Goal: Task Accomplishment & Management: Use online tool/utility

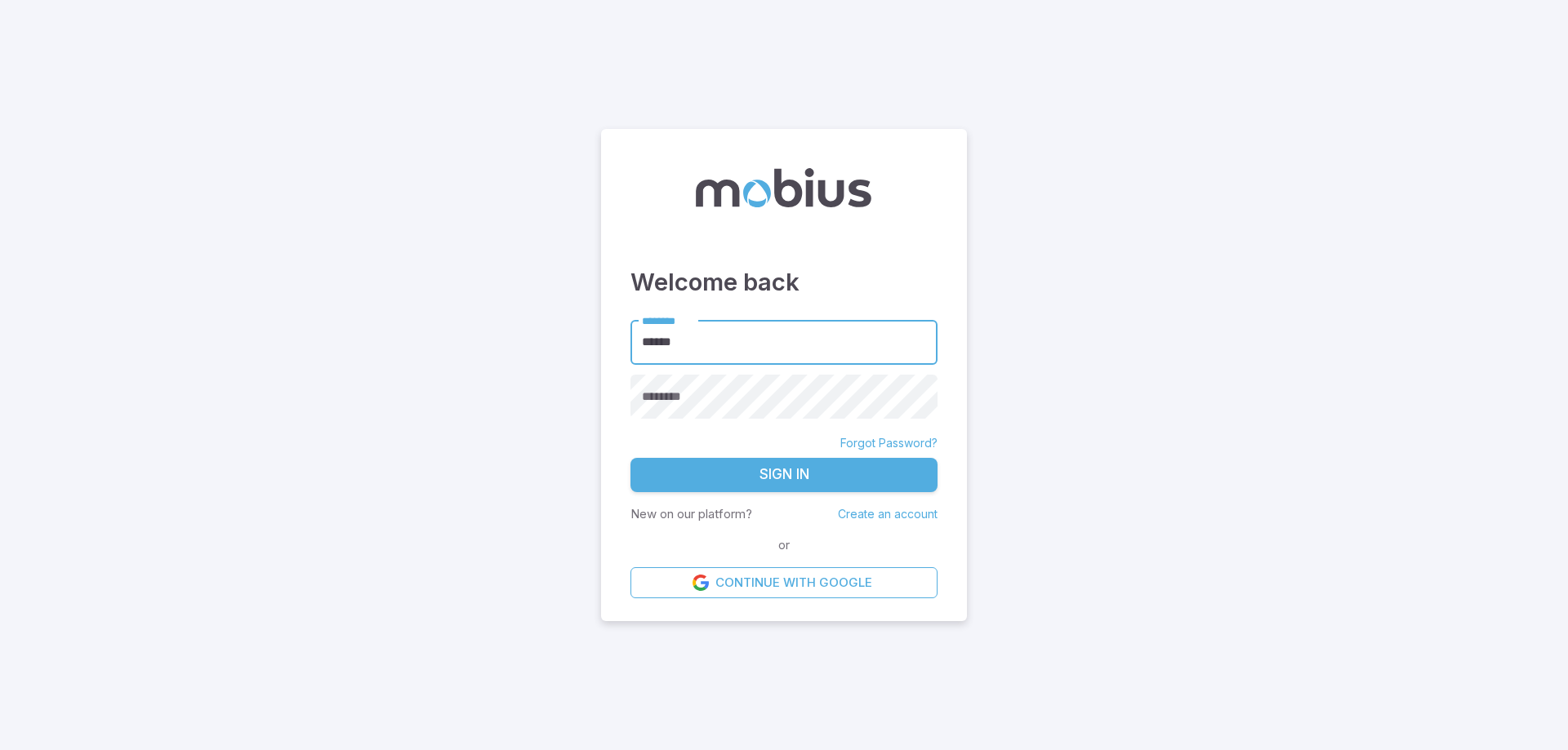
type input "******"
click at [807, 466] on button "Sign In" at bounding box center [784, 475] width 307 height 34
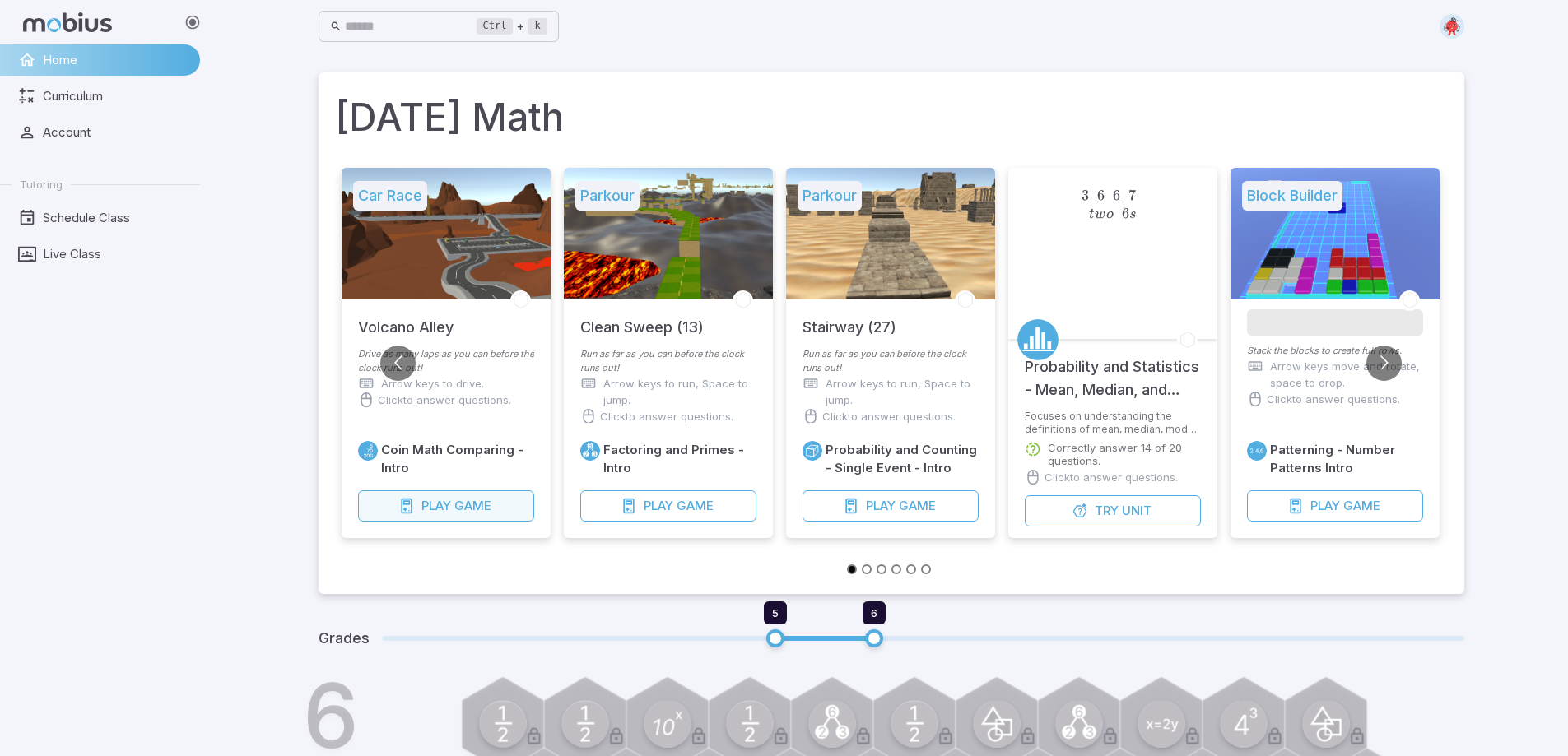
click at [463, 500] on span "Game" at bounding box center [471, 505] width 37 height 18
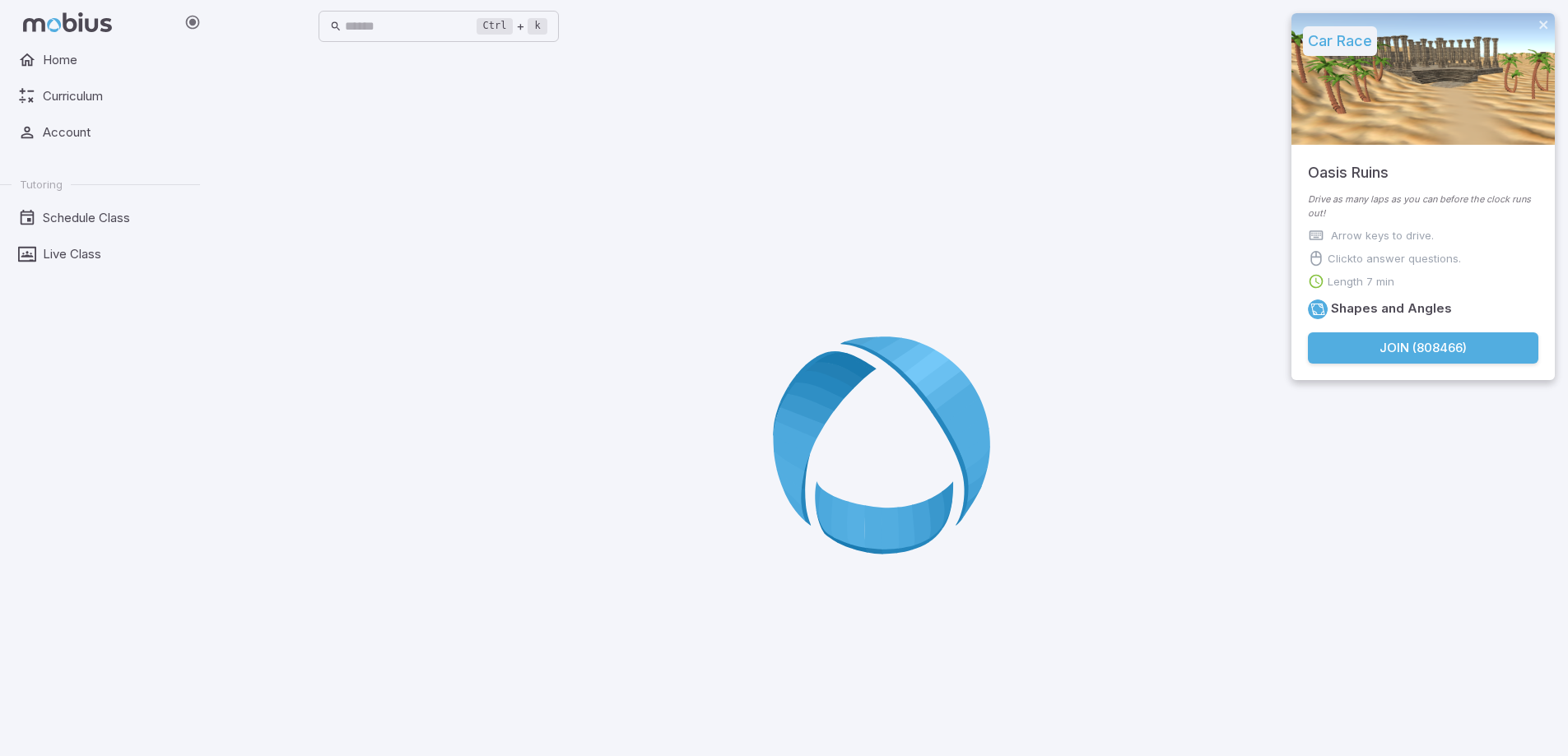
click at [1444, 352] on button "Join ( 808466 )" at bounding box center [1423, 348] width 231 height 31
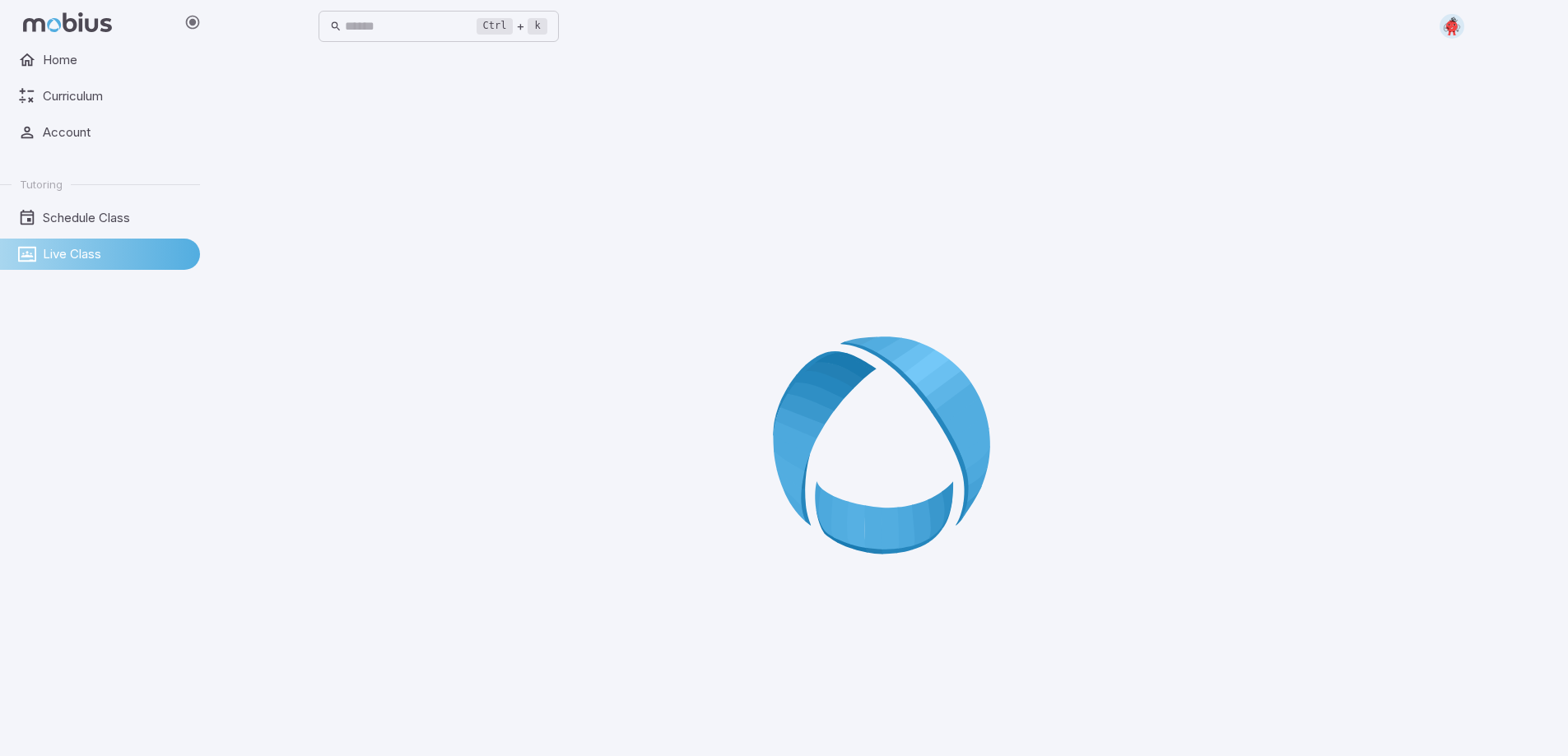
scroll to position [92, 0]
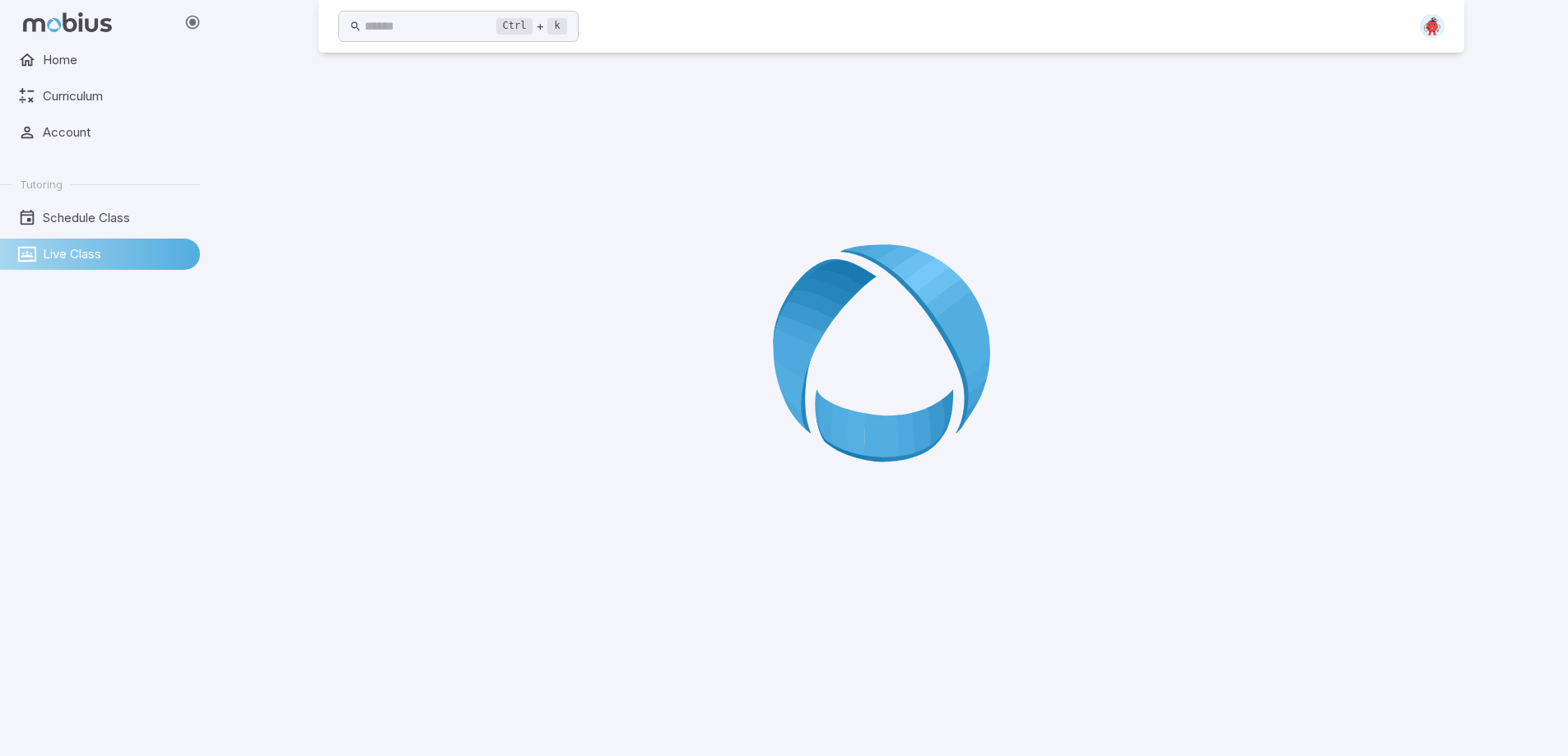
click at [1414, 38] on div at bounding box center [1429, 26] width 31 height 25
click at [1434, 27] on img at bounding box center [1432, 26] width 25 height 25
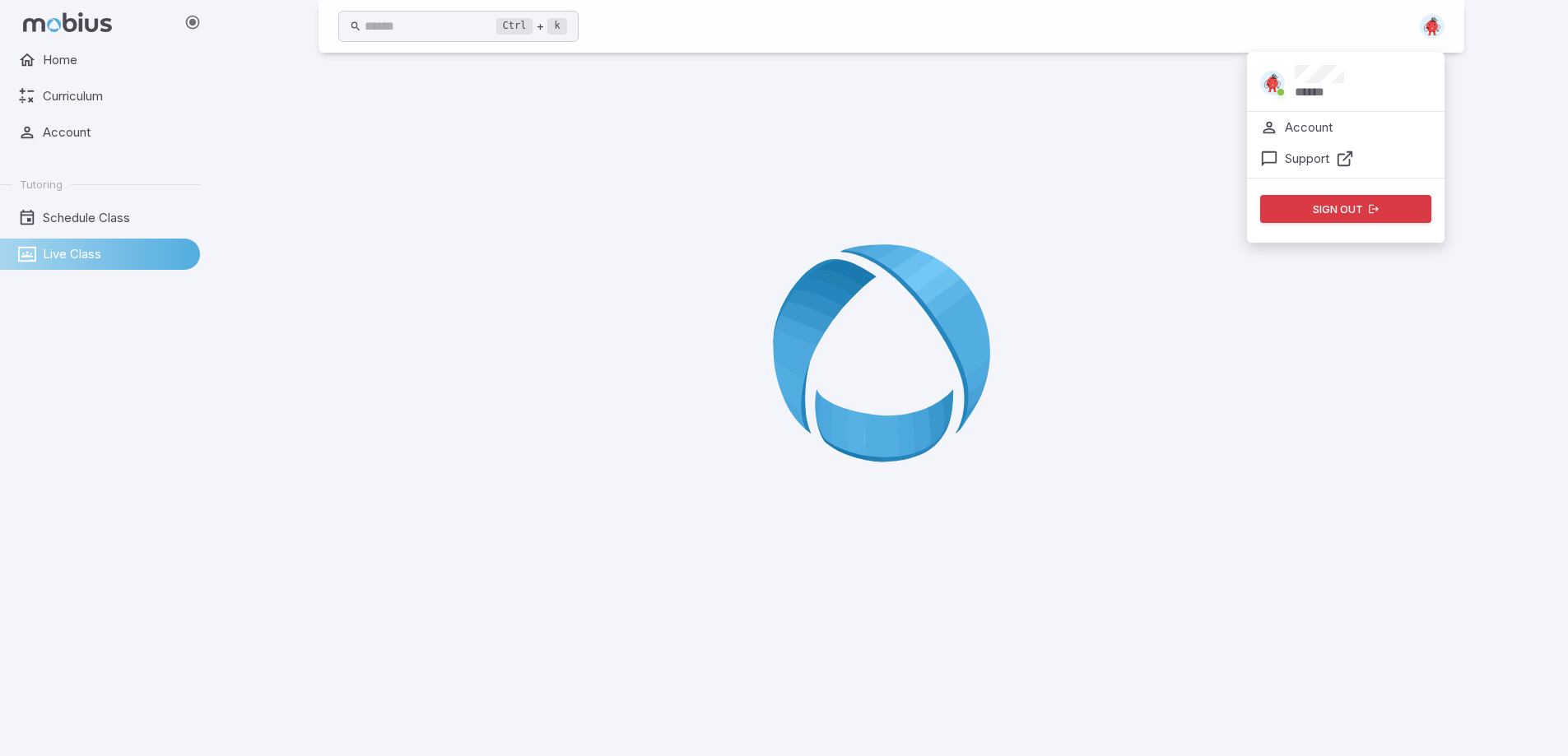
click at [1359, 80] on div "******" at bounding box center [1346, 84] width 197 height 52
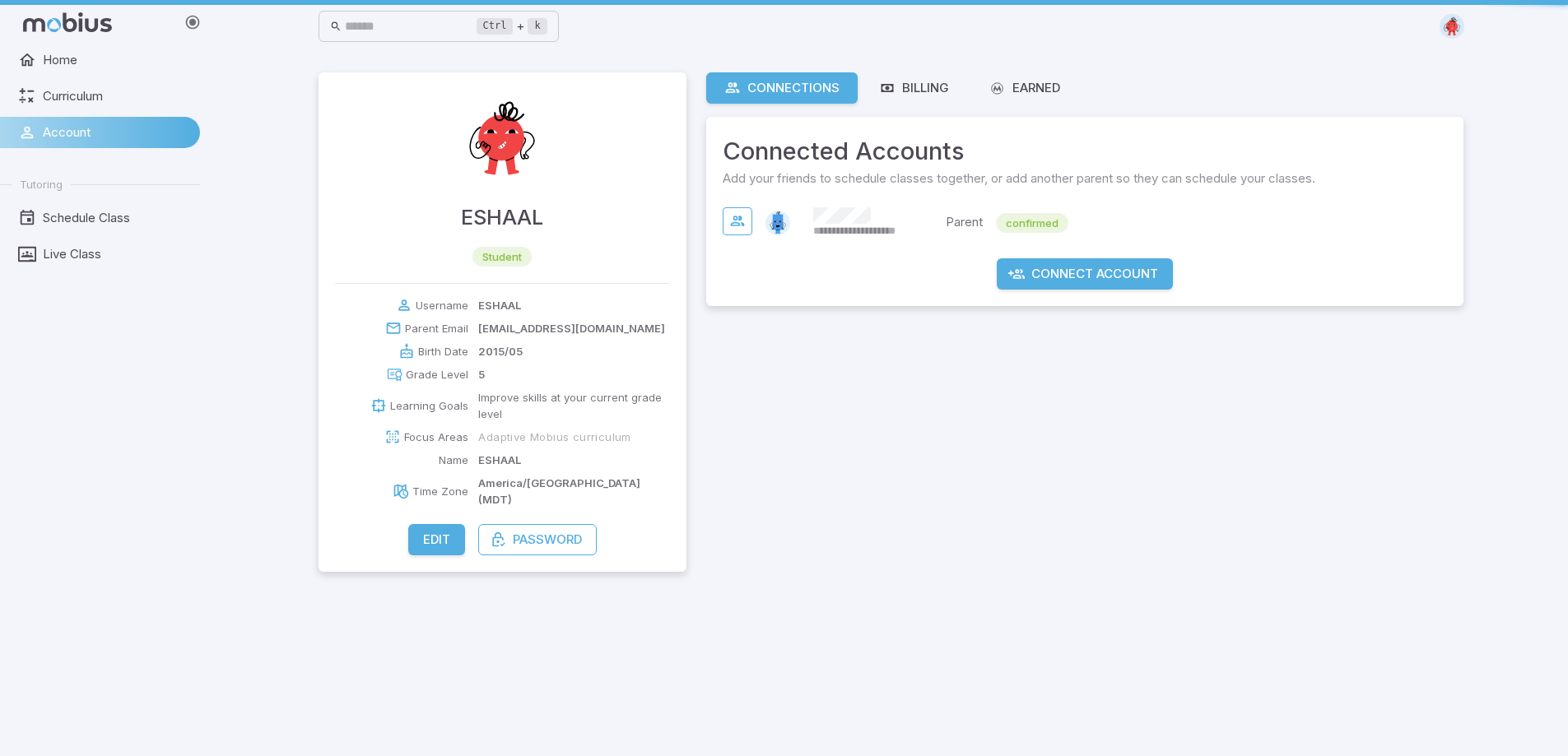
scroll to position [0, 0]
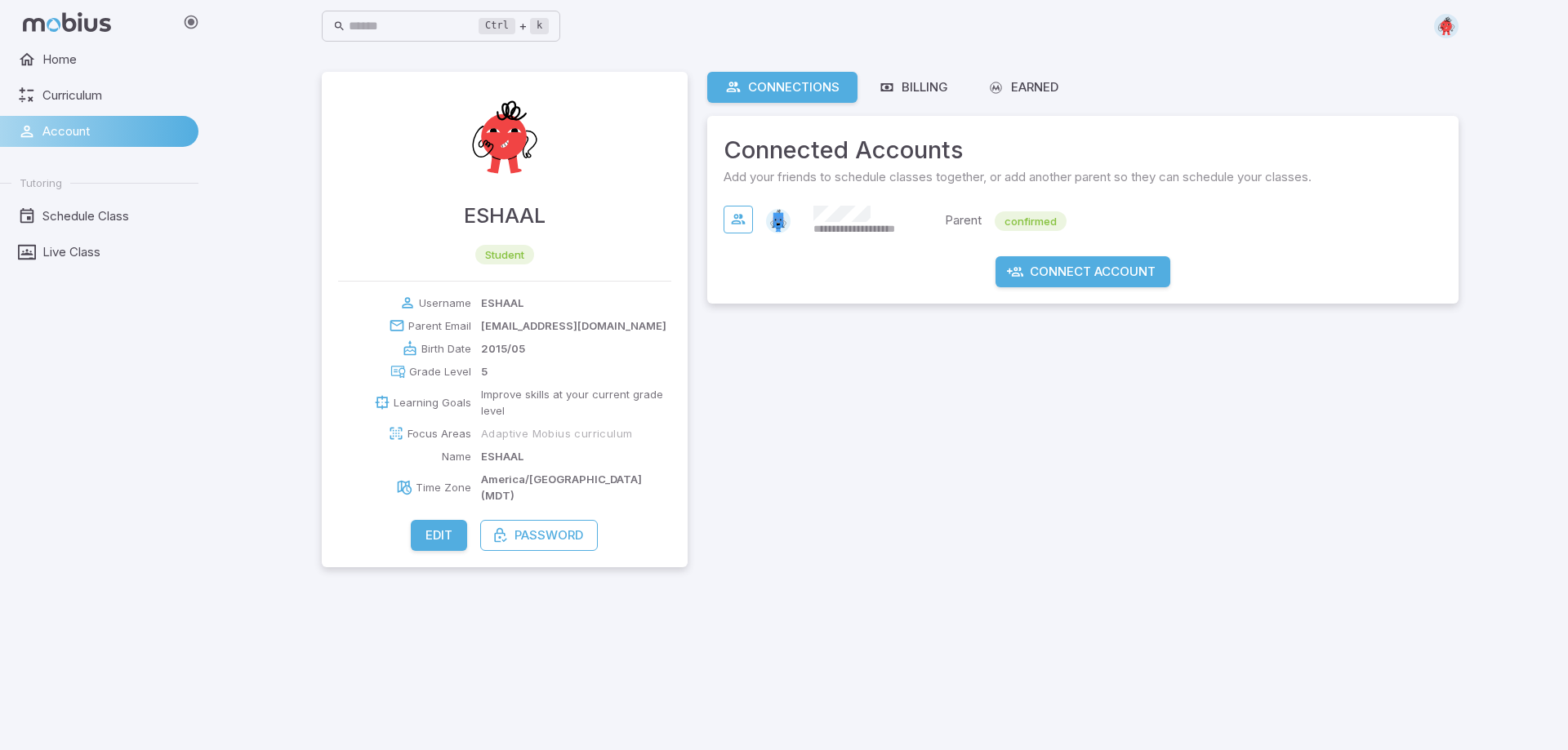
click at [1104, 394] on div "**********" at bounding box center [1083, 319] width 751 height 495
click at [77, 249] on span "Live Class" at bounding box center [115, 252] width 145 height 18
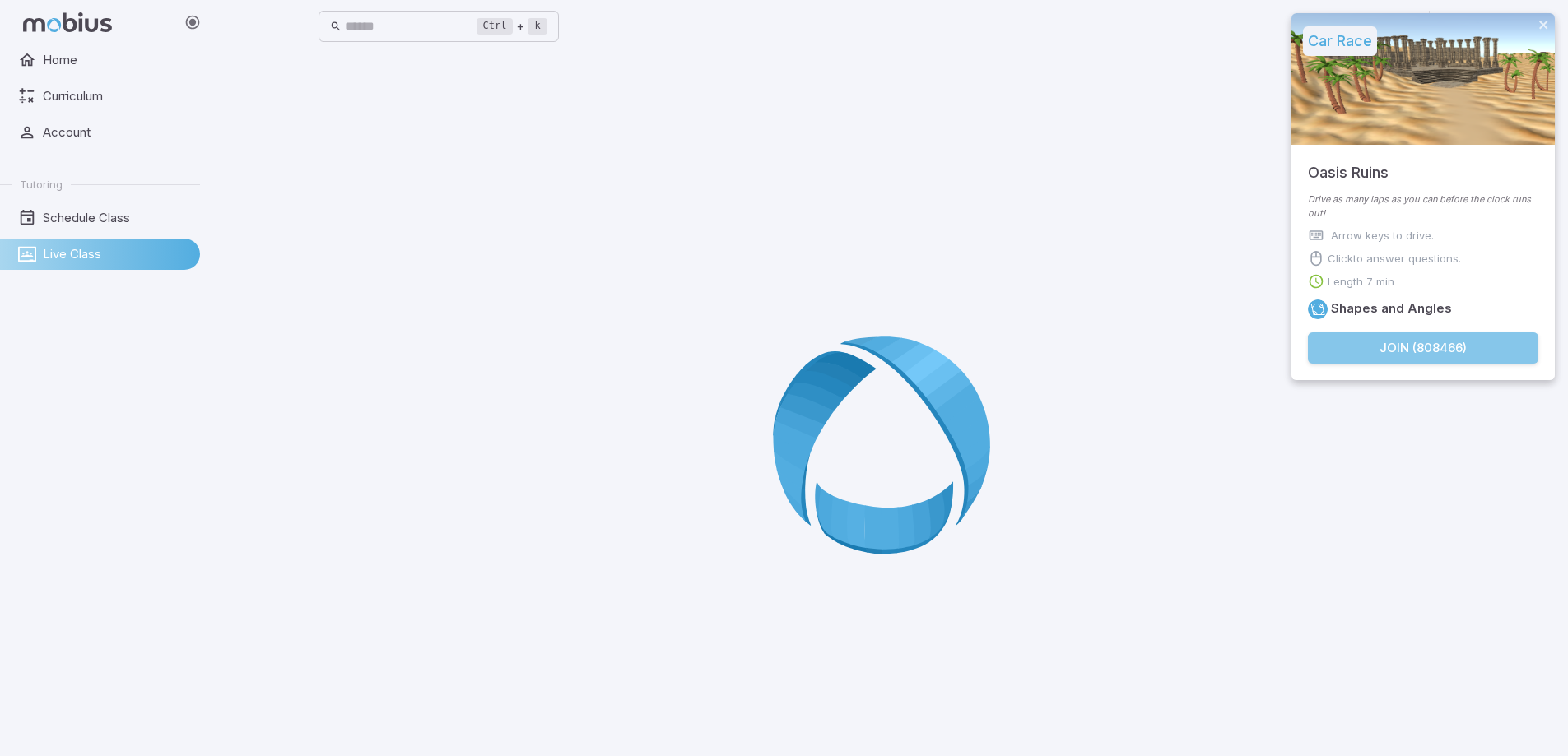
click at [1423, 350] on button "Join ( 808466 )" at bounding box center [1423, 348] width 231 height 31
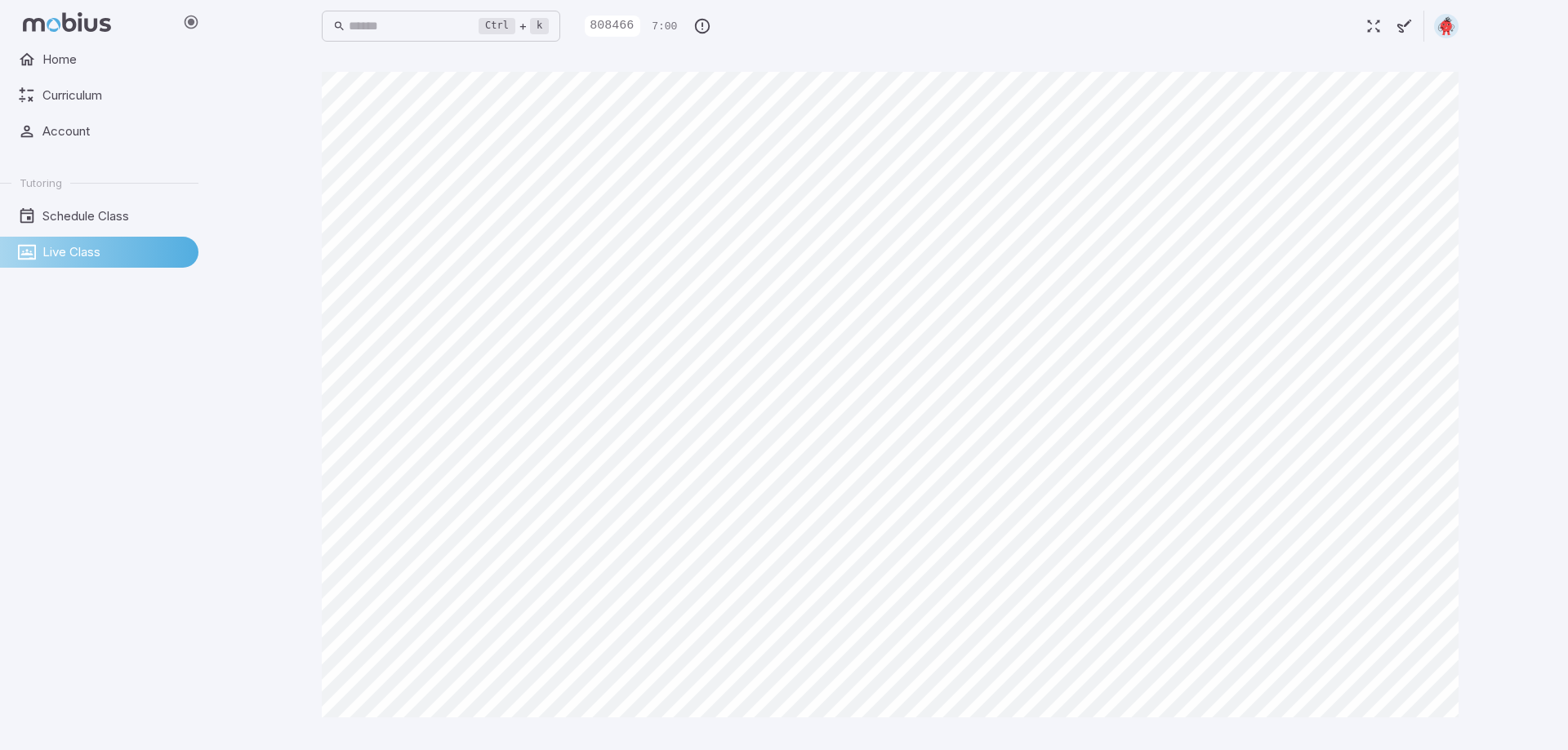
click at [118, 249] on span "Live Class" at bounding box center [115, 252] width 145 height 18
click at [123, 249] on span "Live Class" at bounding box center [115, 252] width 145 height 18
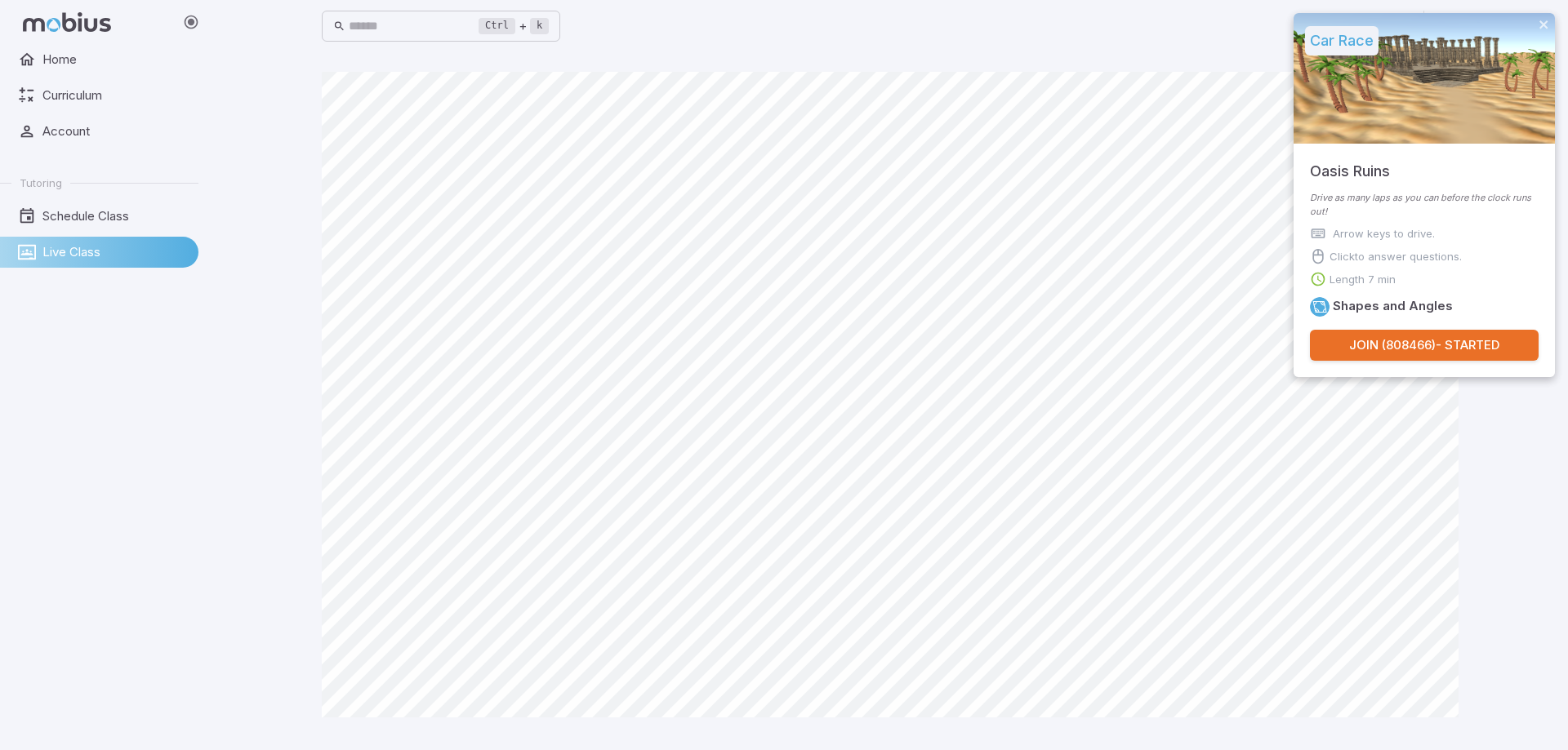
click at [1409, 334] on button "Join ( 808466 ) - Started" at bounding box center [1424, 345] width 229 height 31
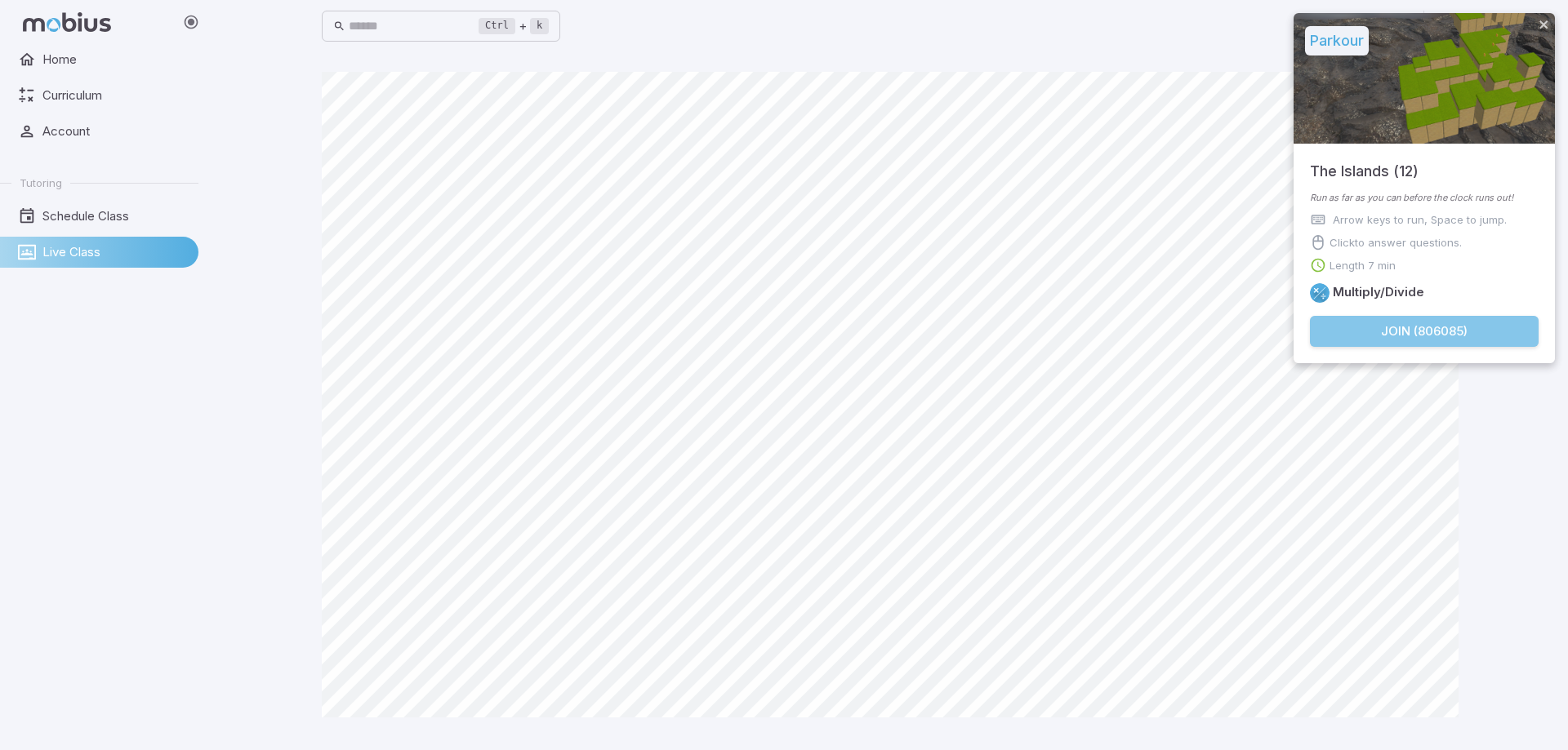
click at [1371, 329] on button "Join ( 806085 )" at bounding box center [1424, 331] width 229 height 31
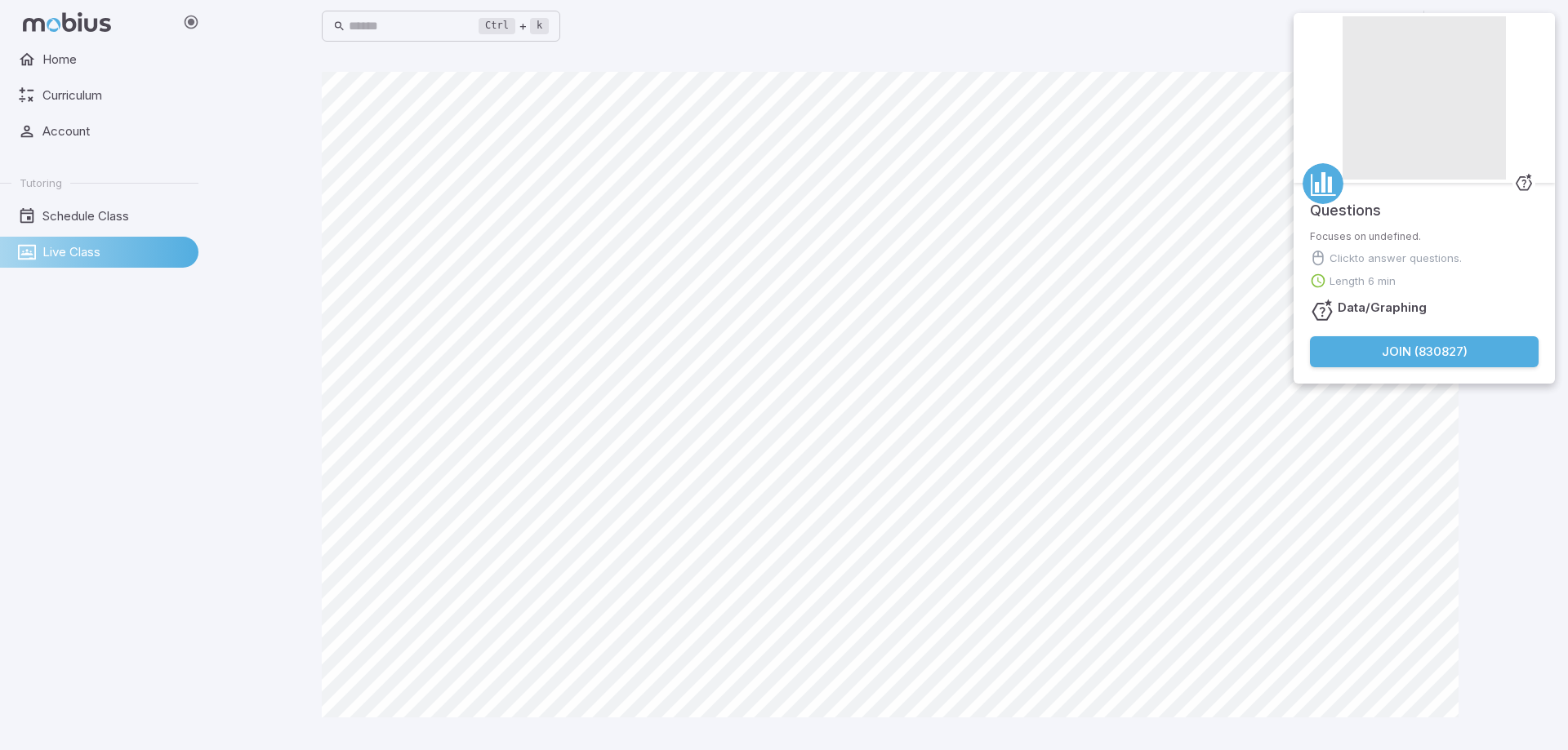
click at [1392, 364] on button "Join ( 830827 )" at bounding box center [1424, 352] width 229 height 31
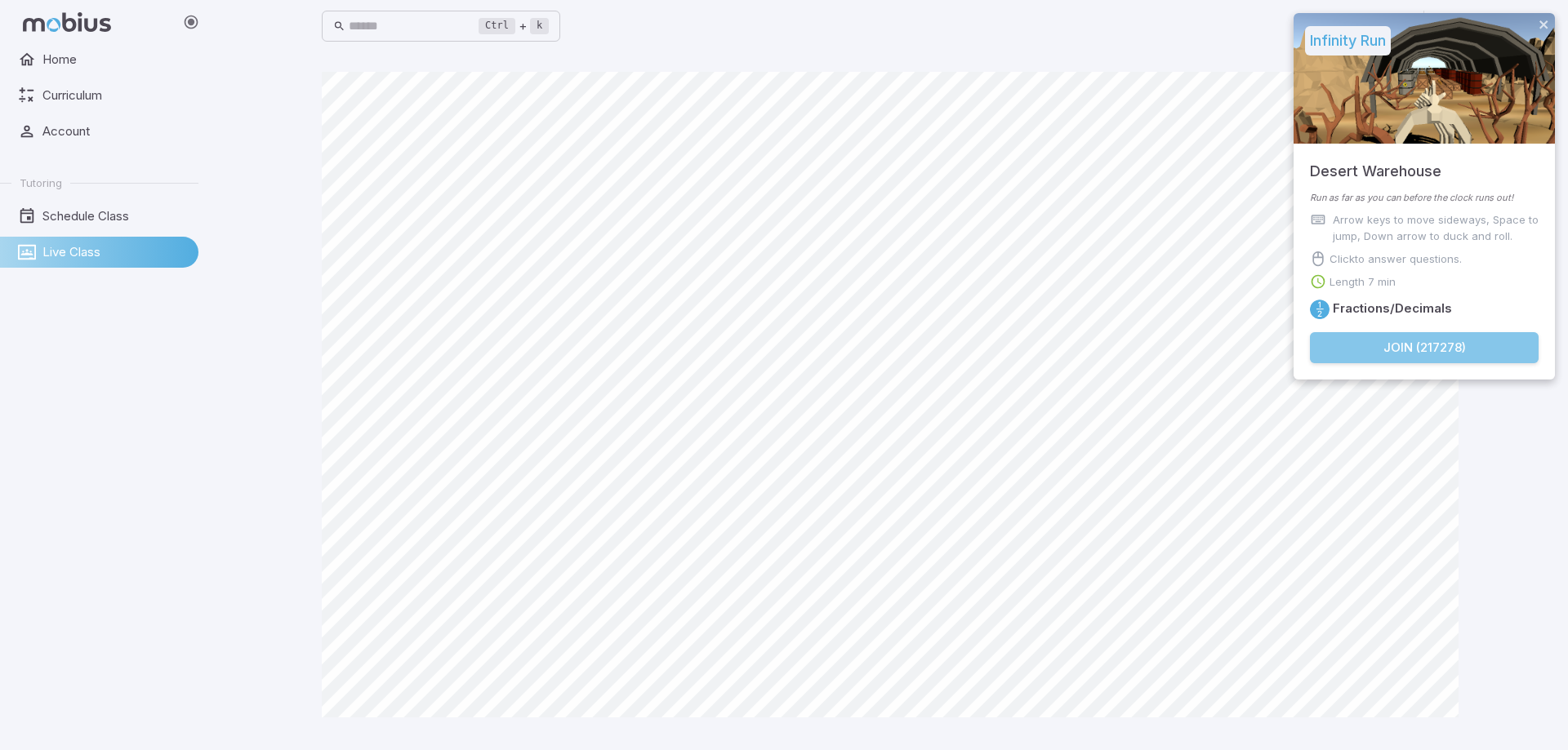
click at [1420, 341] on button "Join ( 217278 )" at bounding box center [1424, 347] width 229 height 31
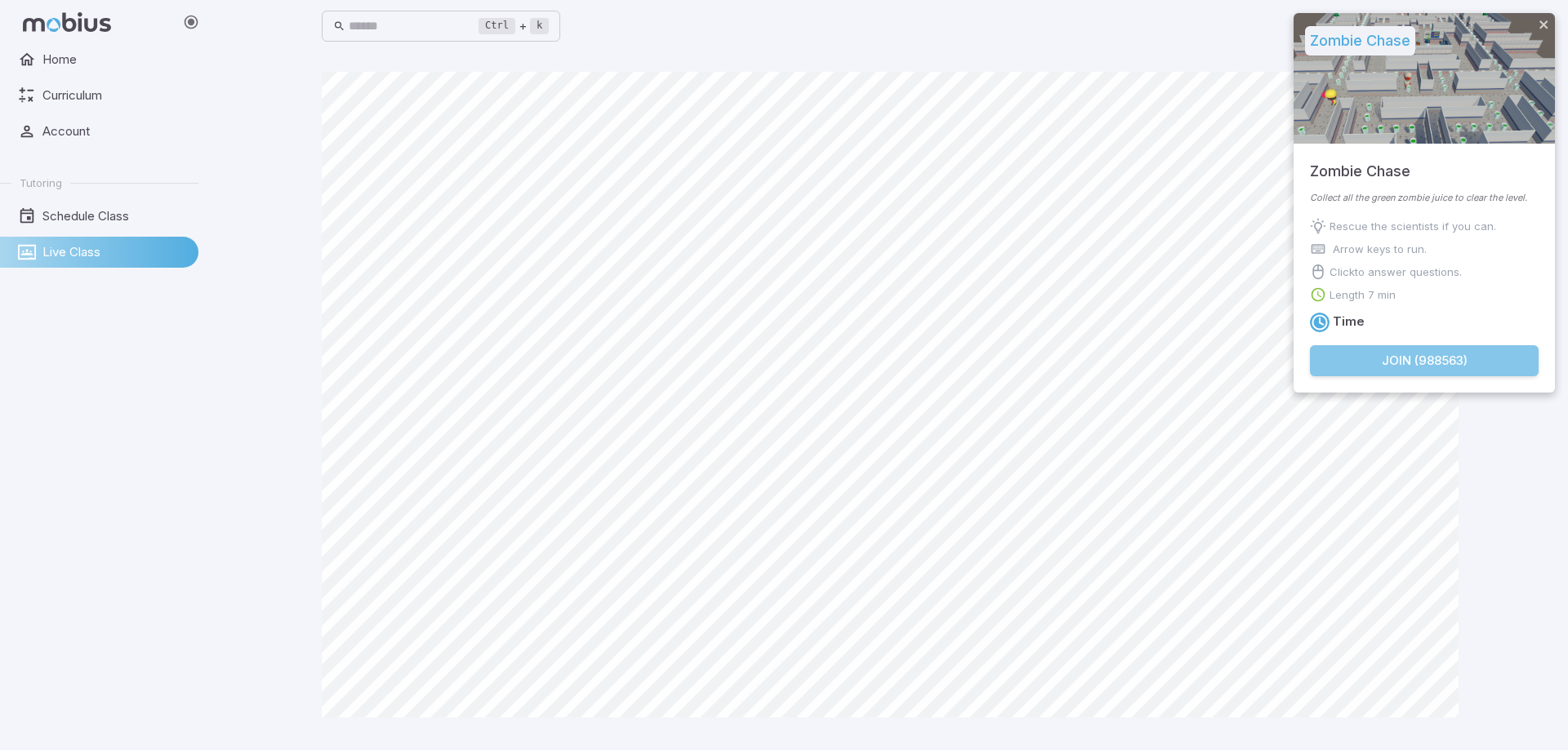
click at [1432, 364] on button "Join ( 988563 )" at bounding box center [1424, 361] width 229 height 31
